Goal: Task Accomplishment & Management: Use online tool/utility

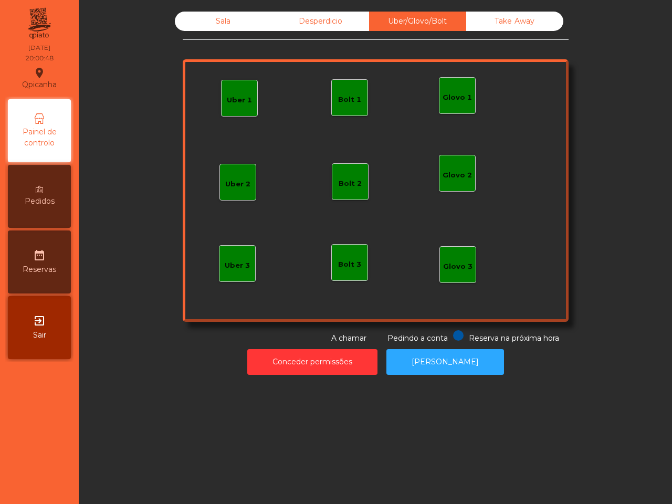
click at [234, 98] on div "Uber 1" at bounding box center [239, 100] width 25 height 11
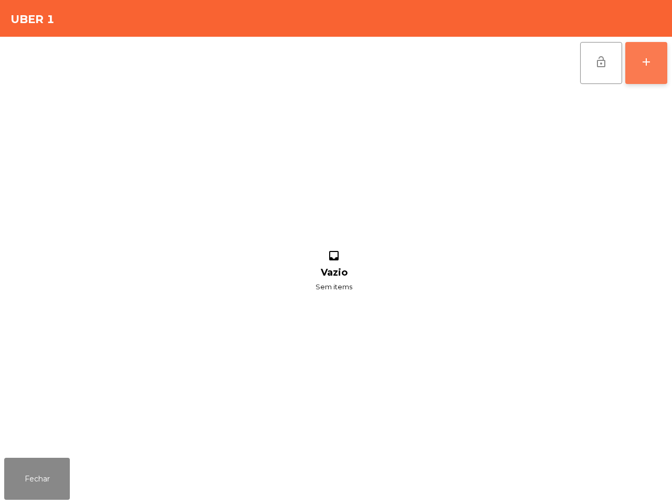
click at [649, 68] on button "add" at bounding box center [646, 63] width 42 height 42
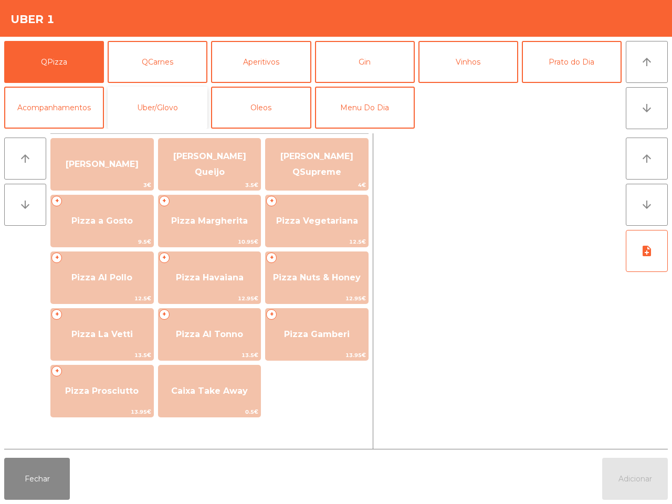
click at [165, 113] on button "Uber/Glovo" at bounding box center [158, 108] width 100 height 42
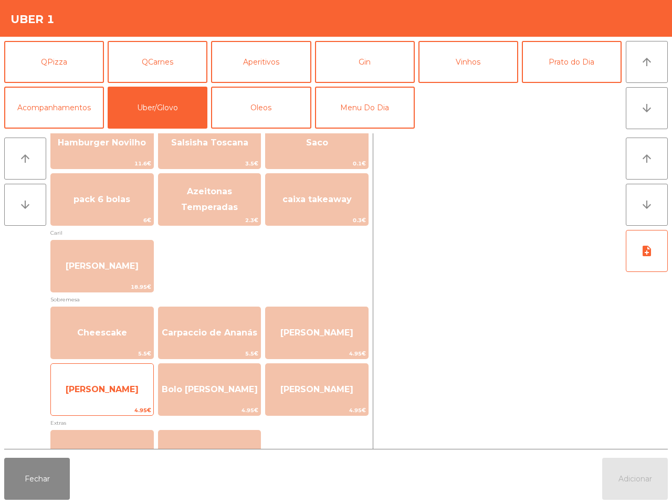
scroll to position [263, 0]
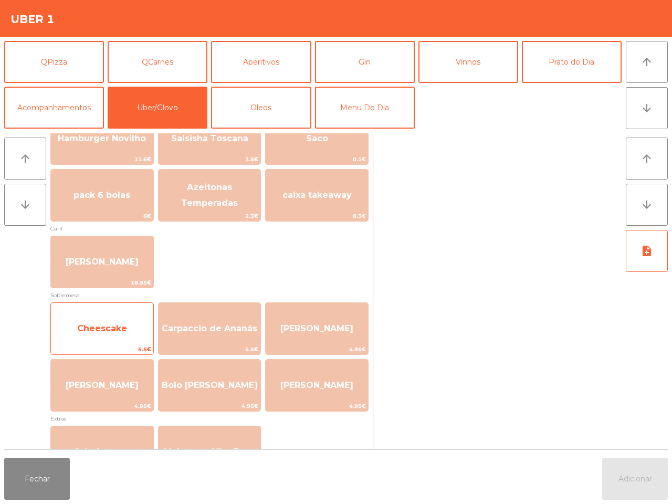
click at [121, 339] on span "Cheescake" at bounding box center [102, 328] width 102 height 28
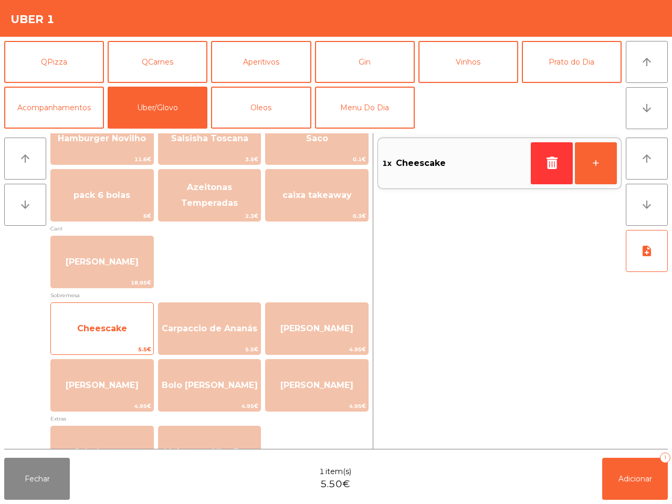
click at [119, 310] on div "Cheescake 5.5€" at bounding box center [101, 328] width 103 height 53
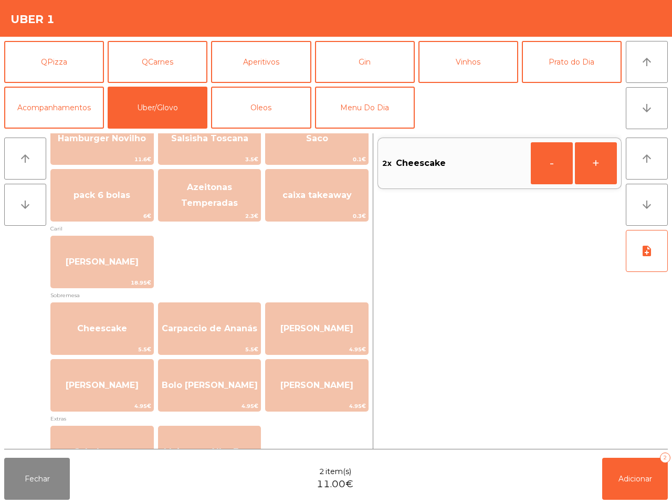
scroll to position [197, 0]
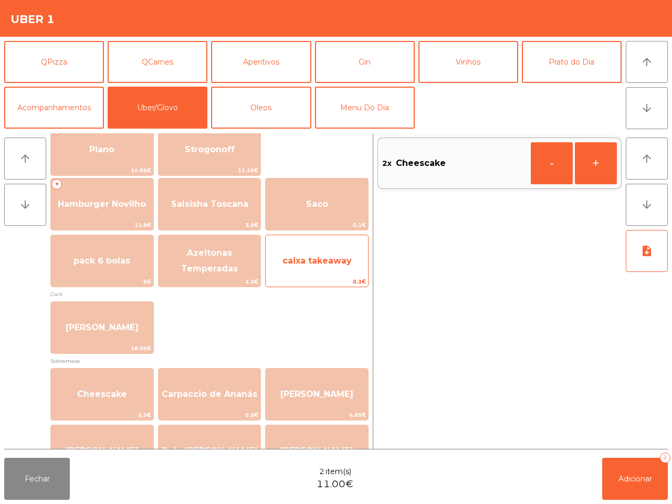
click at [322, 256] on span "caixa takeaway" at bounding box center [316, 261] width 69 height 10
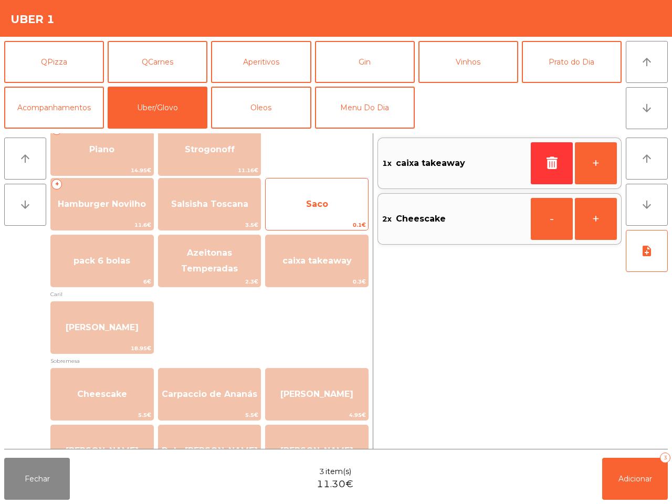
click at [326, 208] on span "Saco" at bounding box center [317, 204] width 22 height 10
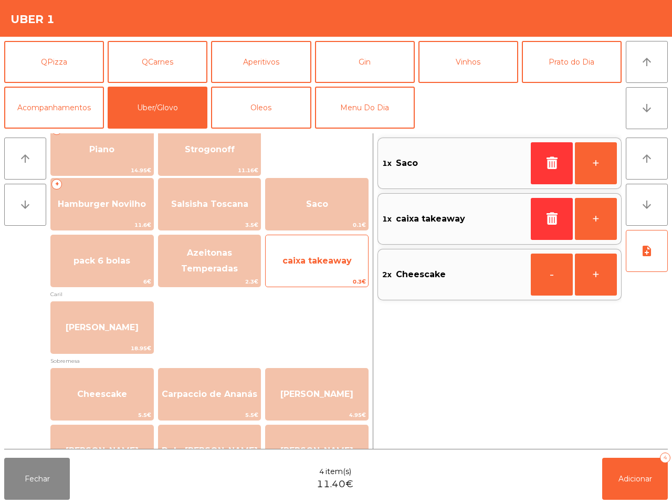
click at [322, 264] on span "caixa takeaway" at bounding box center [316, 261] width 69 height 10
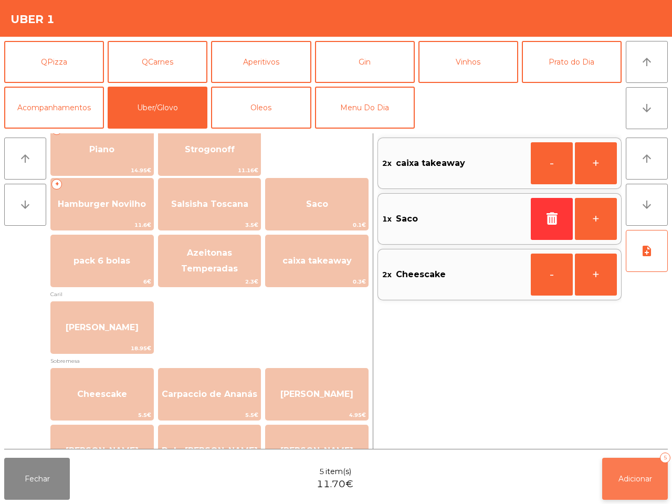
click at [632, 471] on button "Adicionar 5" at bounding box center [635, 479] width 66 height 42
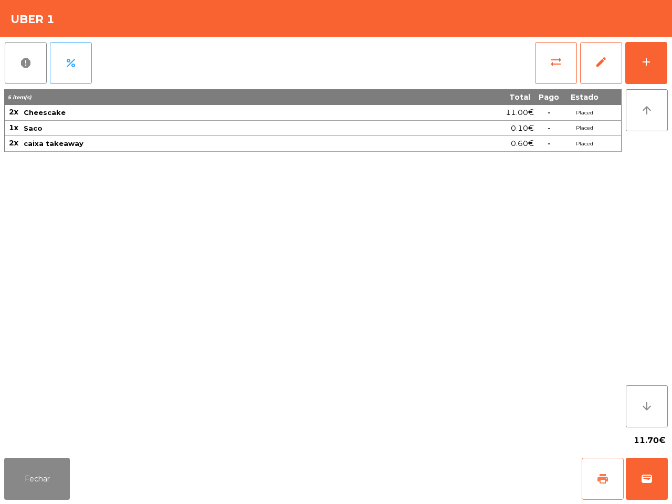
click at [600, 479] on span "print" at bounding box center [602, 479] width 13 height 13
click at [647, 480] on span "wallet" at bounding box center [647, 479] width 13 height 13
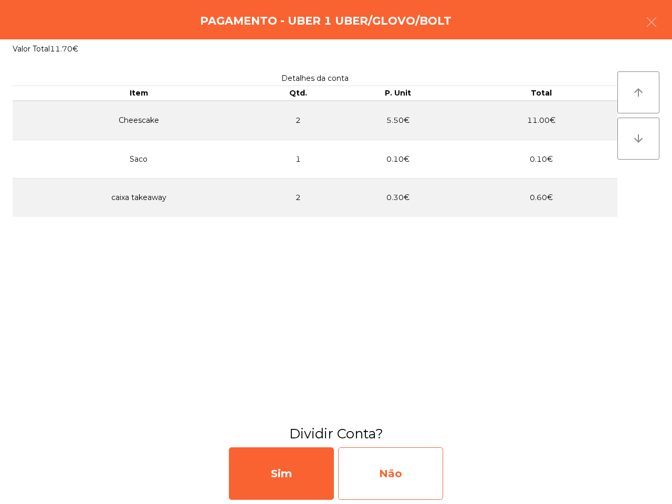
click at [441, 486] on div "Não" at bounding box center [390, 473] width 105 height 53
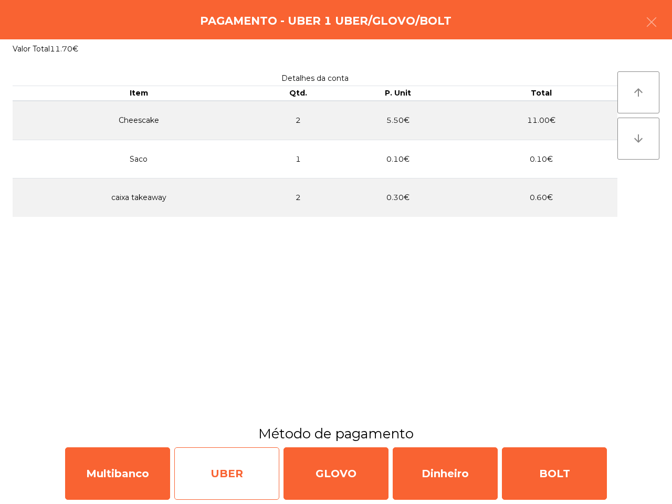
click at [235, 460] on div "UBER" at bounding box center [226, 473] width 105 height 53
select select "**"
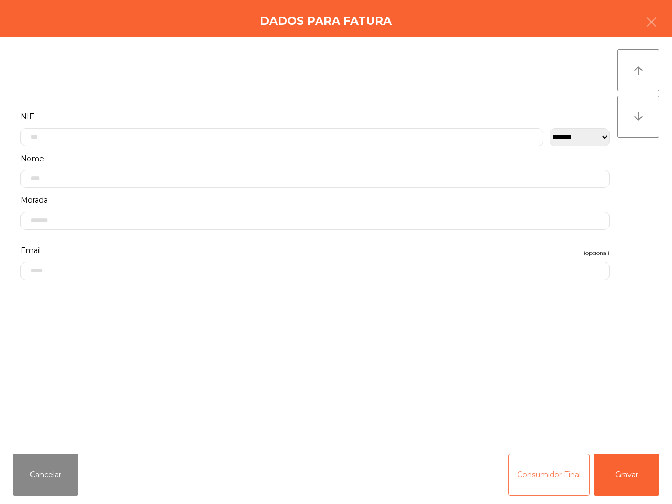
click at [558, 476] on button "Consumidor Final" at bounding box center [548, 475] width 81 height 42
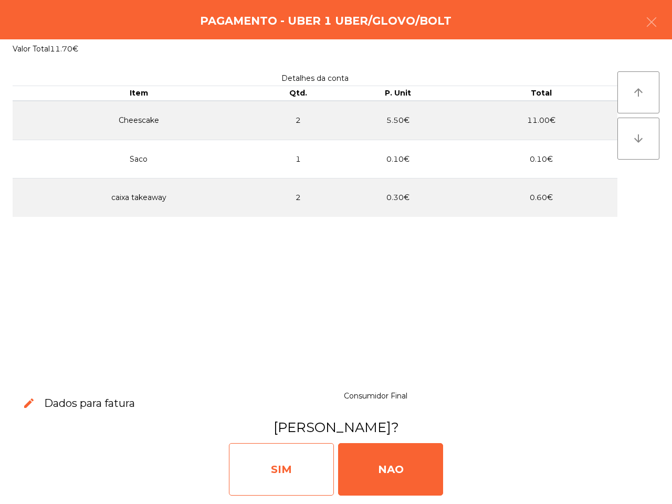
click at [301, 475] on div "SIM" at bounding box center [281, 469] width 105 height 53
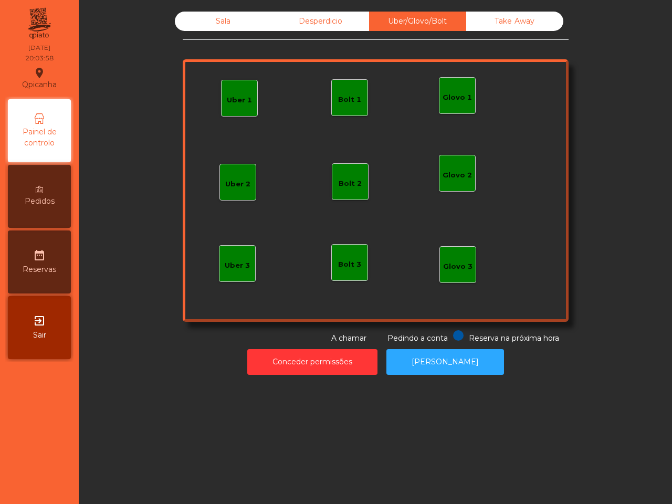
click at [185, 21] on div "Sala" at bounding box center [223, 21] width 97 height 19
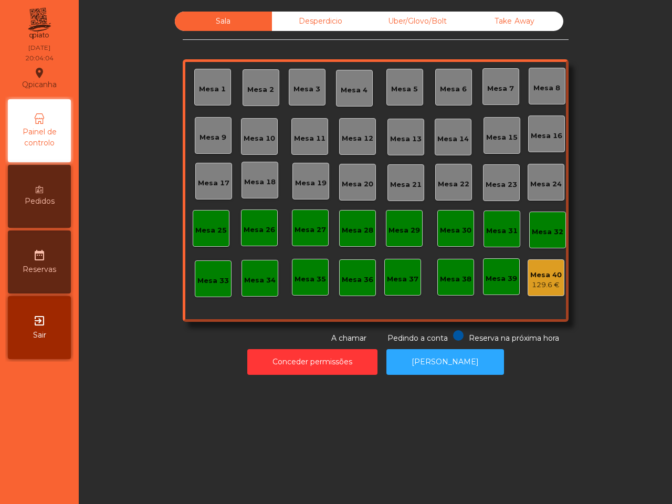
click at [198, 234] on div "Mesa 25" at bounding box center [211, 230] width 32 height 11
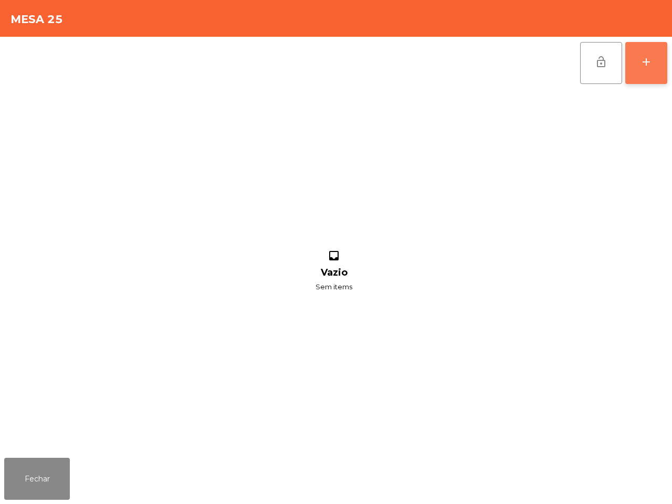
click at [643, 70] on button "add" at bounding box center [646, 63] width 42 height 42
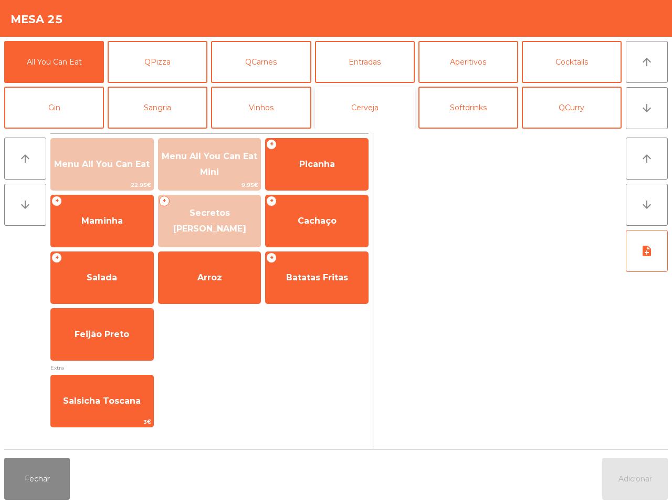
click at [358, 99] on button "Cerveja" at bounding box center [365, 108] width 100 height 42
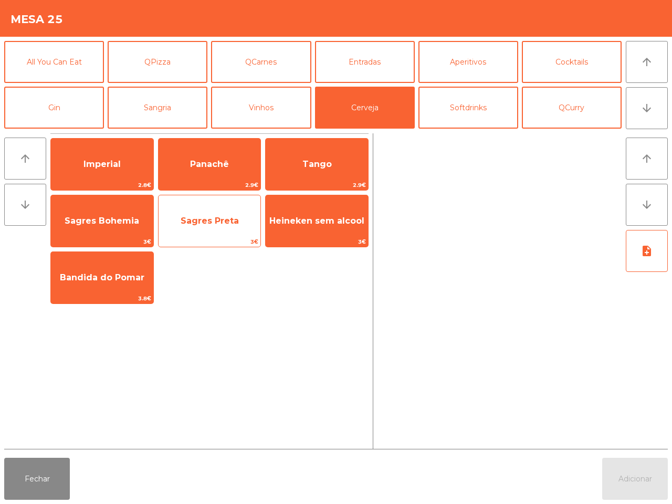
click at [214, 221] on span "Sagres Preta" at bounding box center [210, 221] width 58 height 10
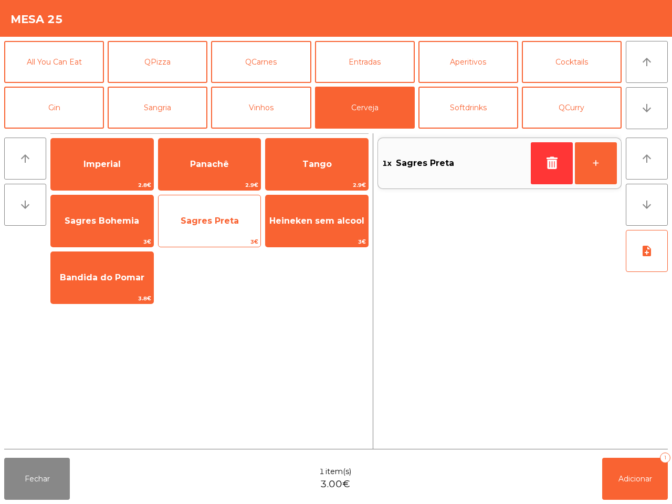
click at [214, 221] on span "Sagres Preta" at bounding box center [210, 221] width 58 height 10
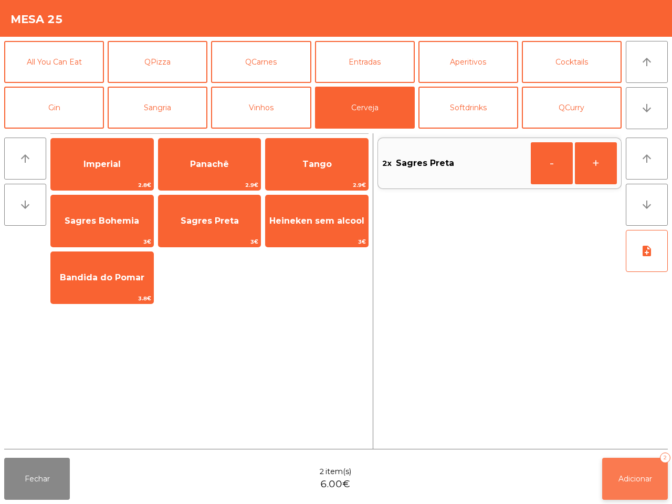
click at [638, 481] on span "Adicionar" at bounding box center [635, 478] width 34 height 9
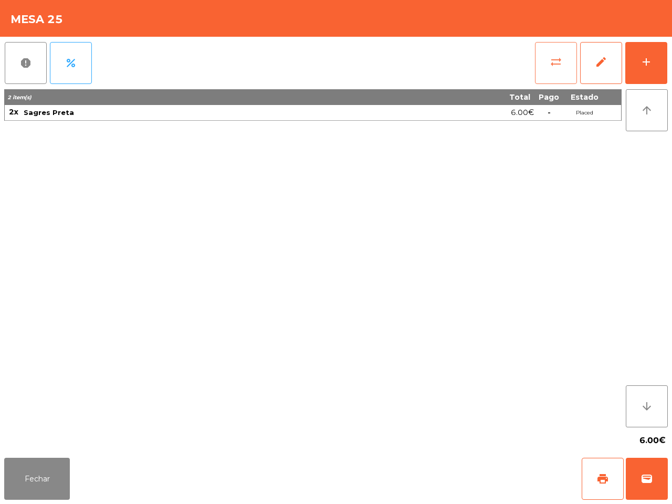
click at [553, 58] on span "sync_alt" at bounding box center [556, 62] width 13 height 13
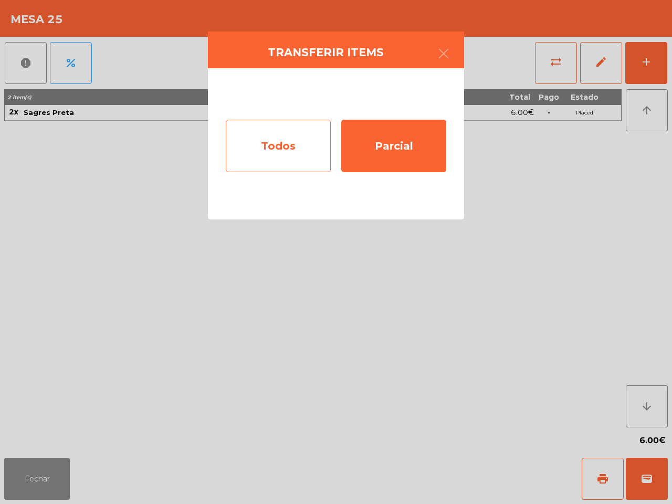
click at [269, 153] on div "Todos" at bounding box center [278, 146] width 105 height 53
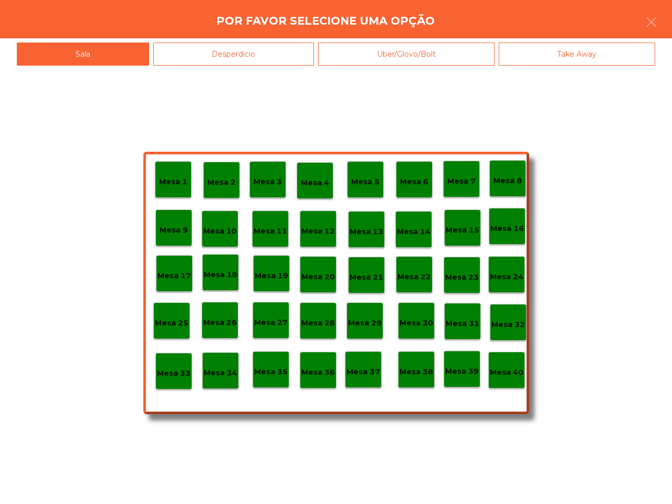
click at [512, 379] on div "Mesa 40" at bounding box center [506, 370] width 37 height 37
